Goal: Transaction & Acquisition: Book appointment/travel/reservation

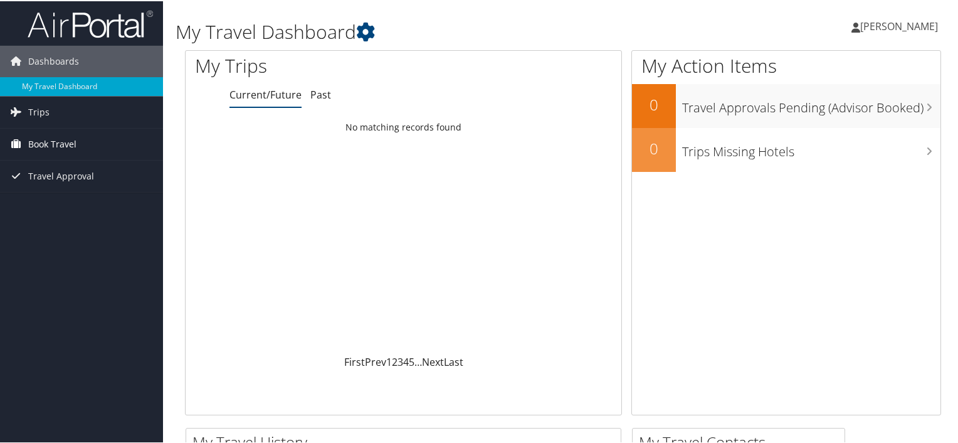
click at [52, 140] on span "Book Travel" at bounding box center [52, 142] width 48 height 31
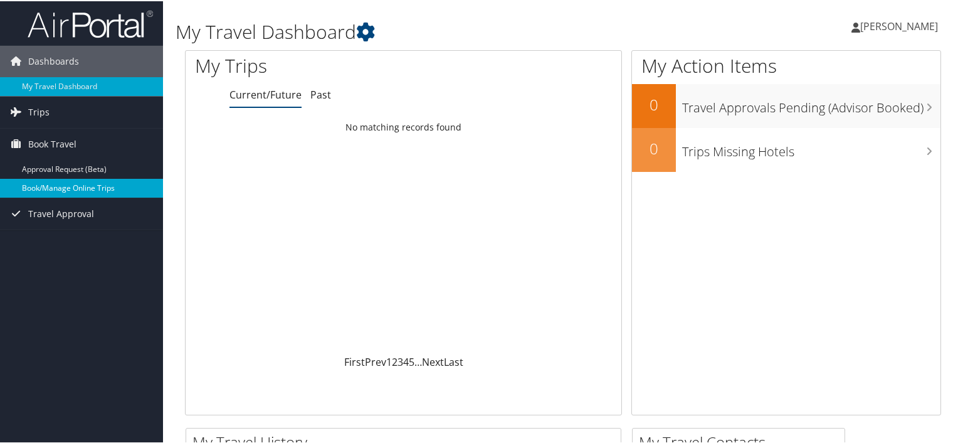
click at [45, 184] on link "Book/Manage Online Trips" at bounding box center [81, 186] width 163 height 19
click at [68, 180] on link "Book/Manage Online Trips" at bounding box center [81, 186] width 163 height 19
click at [70, 183] on link "Book/Manage Online Trips" at bounding box center [81, 186] width 163 height 19
click at [58, 185] on link "Book/Manage Online Trips" at bounding box center [81, 186] width 163 height 19
